Goal: Use online tool/utility: Utilize a website feature to perform a specific function

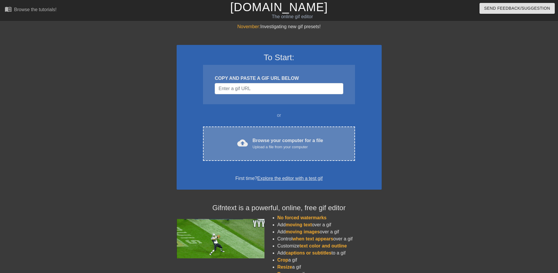
click at [315, 137] on div "Browse your computer for a file Upload a file from your computer" at bounding box center [288, 143] width 71 height 13
click at [283, 139] on div "Browse your computer for a file Upload a file from your computer" at bounding box center [288, 143] width 71 height 13
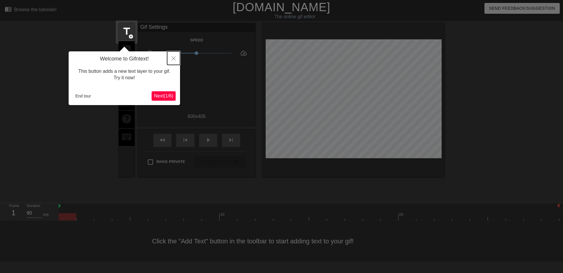
click at [173, 55] on button "Close" at bounding box center [173, 57] width 13 height 13
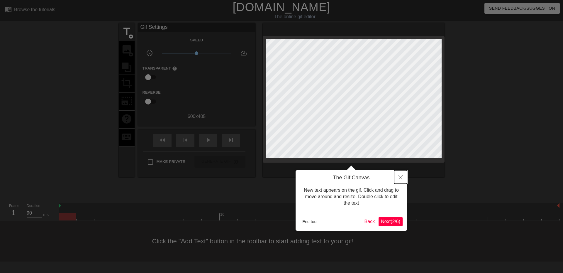
click at [400, 173] on button "Close" at bounding box center [400, 176] width 13 height 13
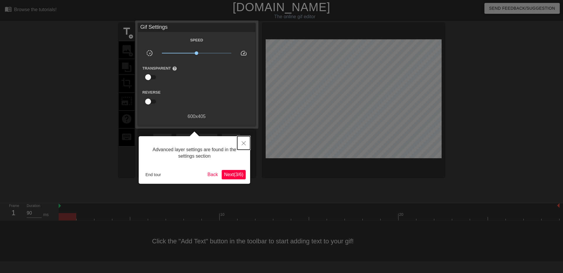
click at [239, 140] on button "Close" at bounding box center [243, 142] width 13 height 13
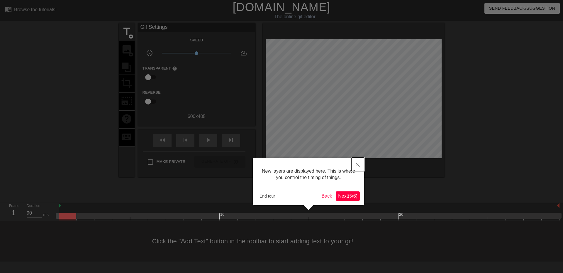
click at [356, 163] on icon "Close" at bounding box center [358, 164] width 4 height 4
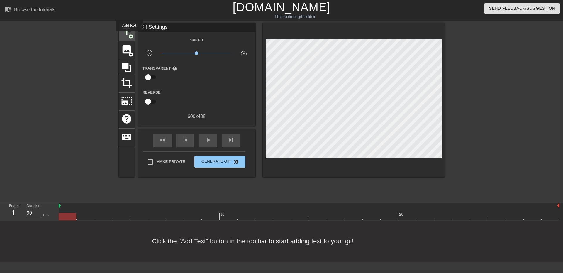
click at [129, 35] on span "add_circle" at bounding box center [130, 36] width 5 height 5
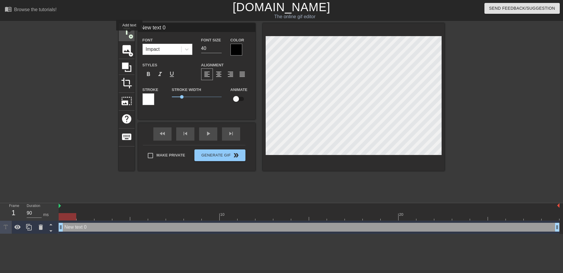
scroll to position [0, 0]
drag, startPoint x: 186, startPoint y: 28, endPoint x: 132, endPoint y: 16, distance: 55.8
click at [125, 21] on div "menu_book Browse the tutorials! Gifntext.com The online gif editor Send Feedbac…" at bounding box center [281, 117] width 563 height 234
type input "MAD 110"
drag, startPoint x: 208, startPoint y: 49, endPoint x: 173, endPoint y: 42, distance: 36.5
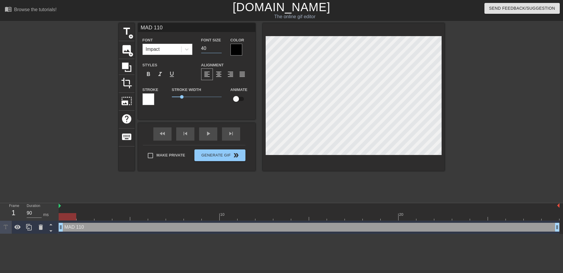
click at [169, 43] on div "Font Impact Font Size 40 Color" at bounding box center [196, 45] width 117 height 19
type input "60"
click at [76, 72] on div at bounding box center [68, 111] width 88 height 176
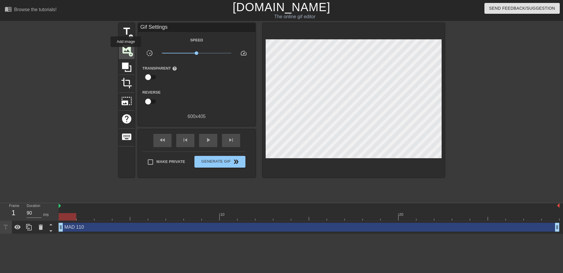
click at [126, 51] on span "image" at bounding box center [126, 49] width 11 height 11
click at [129, 31] on span "title" at bounding box center [126, 31] width 11 height 11
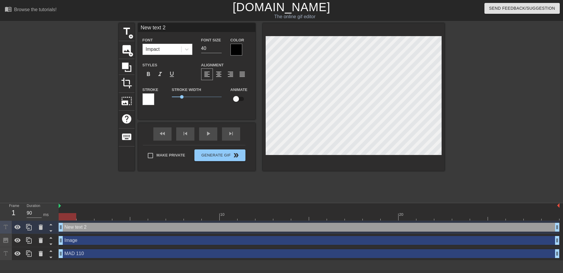
drag, startPoint x: 176, startPoint y: 28, endPoint x: 120, endPoint y: 19, distance: 56.0
click at [120, 19] on div "menu_book Browse the tutorials! Gifntext.com The online gif editor Send Feedbac…" at bounding box center [281, 130] width 563 height 260
type input "9"
click at [42, 239] on icon at bounding box center [41, 239] width 4 height 5
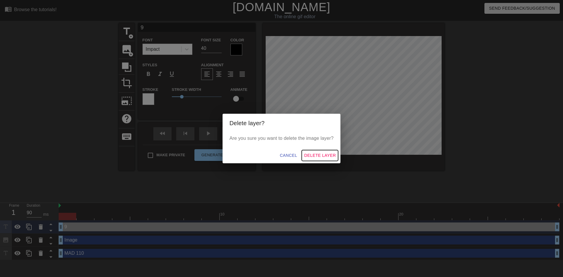
click at [325, 155] on span "Delete Layer" at bounding box center [320, 155] width 32 height 7
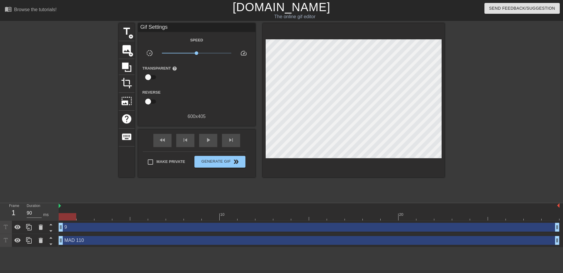
click at [157, 228] on div "9 drag_handle drag_handle" at bounding box center [309, 227] width 501 height 9
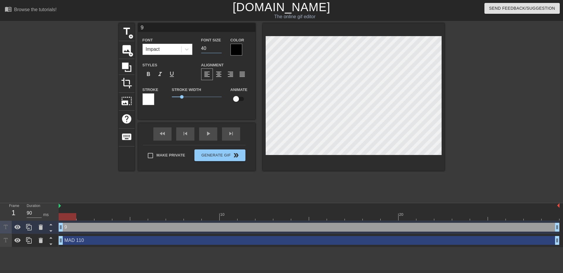
drag, startPoint x: 210, startPoint y: 45, endPoint x: 186, endPoint y: 42, distance: 24.3
click at [186, 43] on div "Font Impact Font Size 40 Color" at bounding box center [196, 45] width 117 height 19
type input "70"
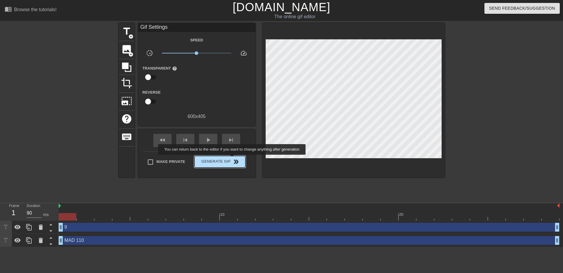
click at [232, 159] on span "double_arrow" at bounding box center [235, 161] width 7 height 7
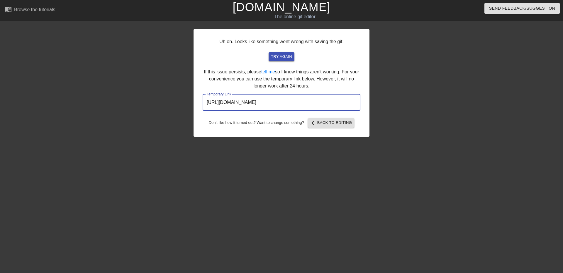
drag, startPoint x: 323, startPoint y: 102, endPoint x: 203, endPoint y: 83, distance: 122.0
click at [189, 87] on div "Uh oh. Looks like something went wrong with saving the gif. try again If this i…" at bounding box center [281, 111] width 563 height 176
